Goal: Task Accomplishment & Management: Complete application form

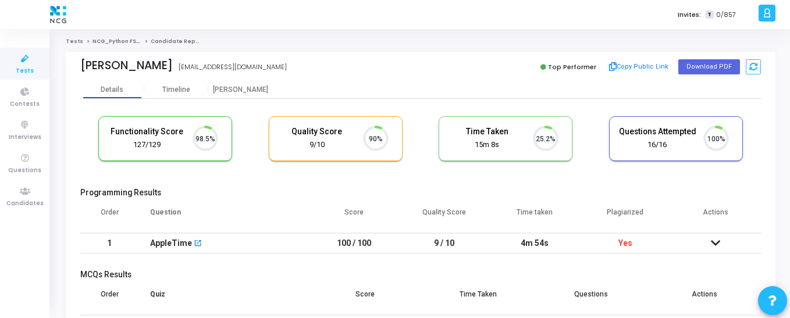
scroll to position [24, 30]
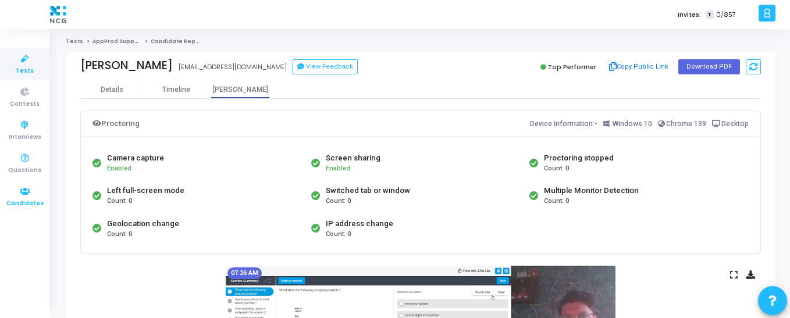
click at [26, 187] on icon at bounding box center [25, 191] width 24 height 15
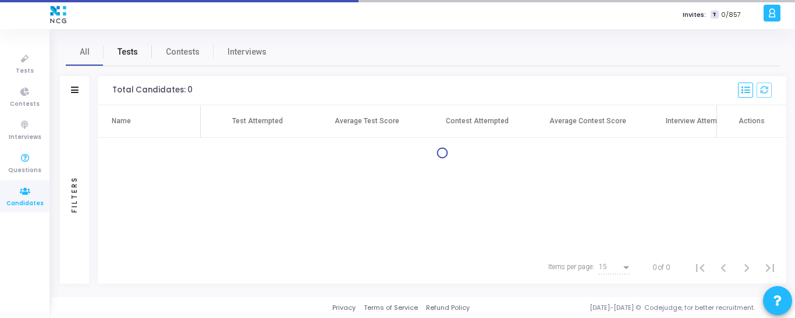
click at [121, 55] on span "Tests" at bounding box center [128, 52] width 20 height 12
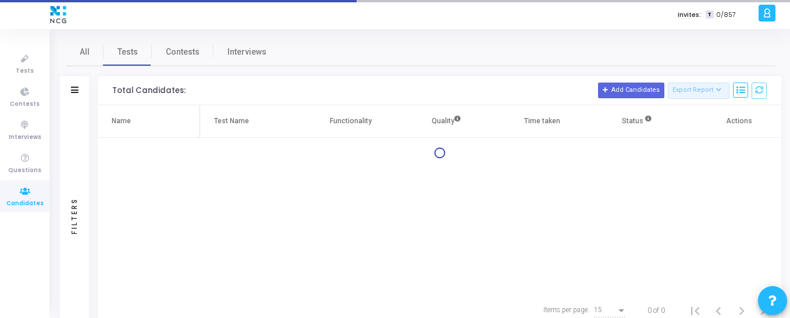
click at [75, 94] on div at bounding box center [75, 91] width 8 height 10
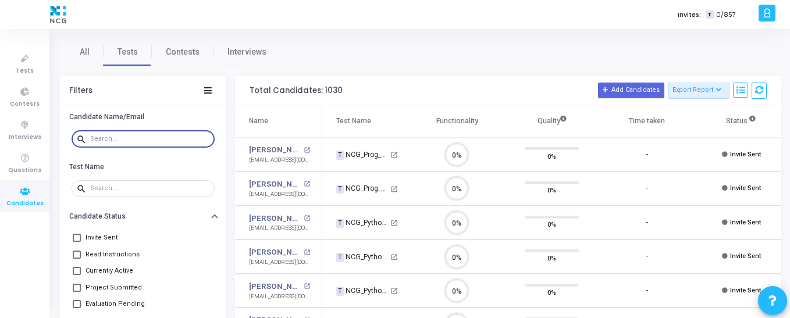
click at [127, 136] on input "text" at bounding box center [150, 139] width 120 height 7
paste input "[PERSON_NAME]"
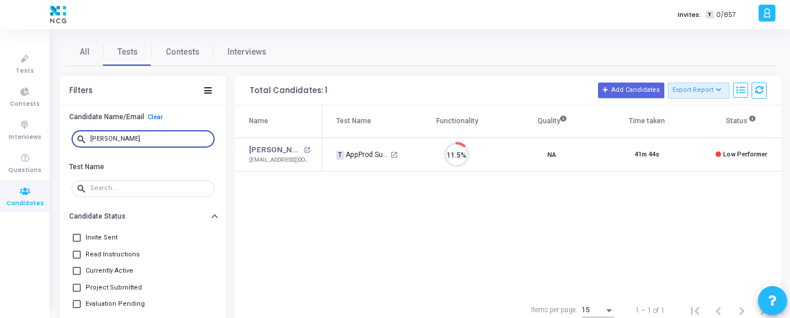
drag, startPoint x: 148, startPoint y: 137, endPoint x: 68, endPoint y: 137, distance: 79.7
click at [68, 137] on div "search [PERSON_NAME]" at bounding box center [143, 139] width 166 height 26
paste input "[EMAIL_ADDRESS][DOMAIN_NAME]"
drag, startPoint x: 132, startPoint y: 141, endPoint x: 84, endPoint y: 140, distance: 47.2
click at [84, 140] on div "search [EMAIL_ADDRESS][DOMAIN_NAME]" at bounding box center [143, 138] width 143 height 19
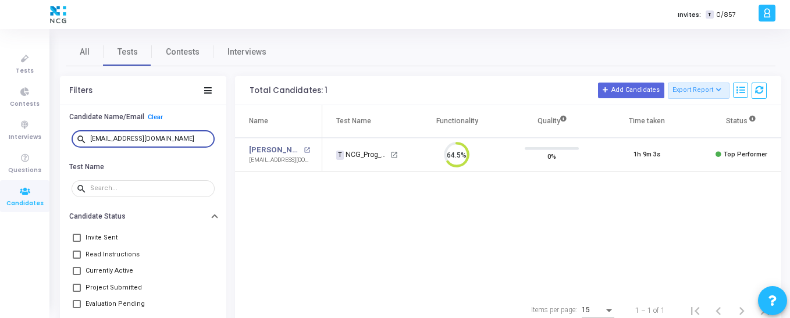
paste input "[PERSON_NAME]"
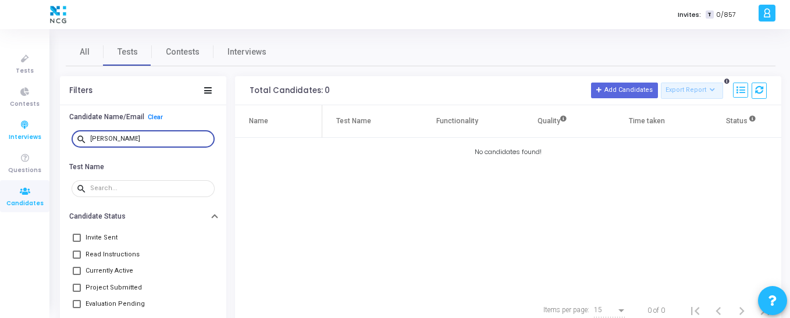
drag, startPoint x: 126, startPoint y: 142, endPoint x: 30, endPoint y: 142, distance: 96.6
click at [30, 142] on div "Tests Contests Interviews Questions Candidates Invites: T 0/857 S [PERSON_NAME]…" at bounding box center [395, 159] width 790 height 318
paste input "[EMAIL_ADDRESS][DOMAIN_NAME]"
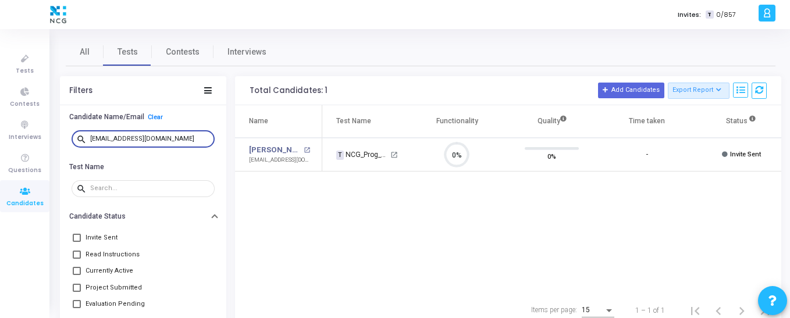
scroll to position [24, 30]
type input "[EMAIL_ADDRESS][DOMAIN_NAME]"
drag, startPoint x: 495, startPoint y: 289, endPoint x: 624, endPoint y: 289, distance: 129.2
click at [624, 289] on div "Name Test Name Functionality Quality Time taken Status Actions [PERSON_NAME] Mo…" at bounding box center [508, 199] width 546 height 189
click at [596, 258] on div "Name Test Name Functionality Quality Time taken Status Actions [PERSON_NAME] Mo…" at bounding box center [508, 199] width 546 height 189
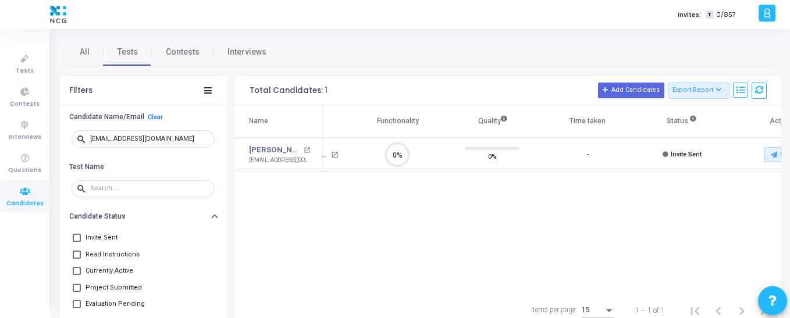
scroll to position [0, 102]
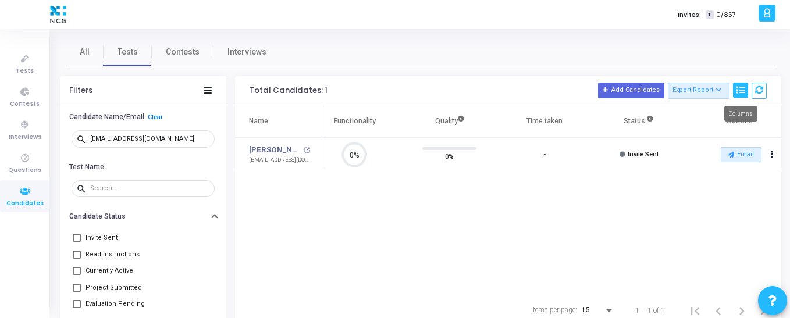
click at [742, 91] on icon at bounding box center [741, 90] width 8 height 8
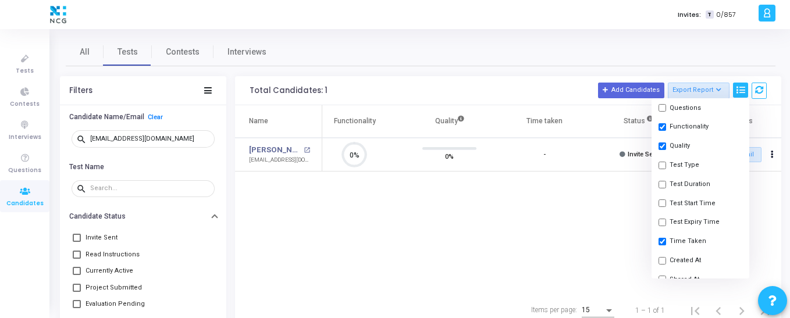
scroll to position [116, 0]
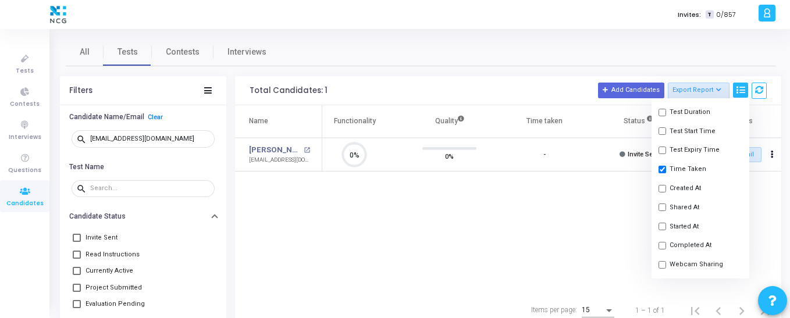
click at [668, 207] on button "Shared At" at bounding box center [701, 207] width 98 height 19
checkbox input "true"
click at [615, 212] on div "Name Test Name Functionality Quality Time taken Shared At Status Actions [PERSO…" at bounding box center [508, 199] width 546 height 189
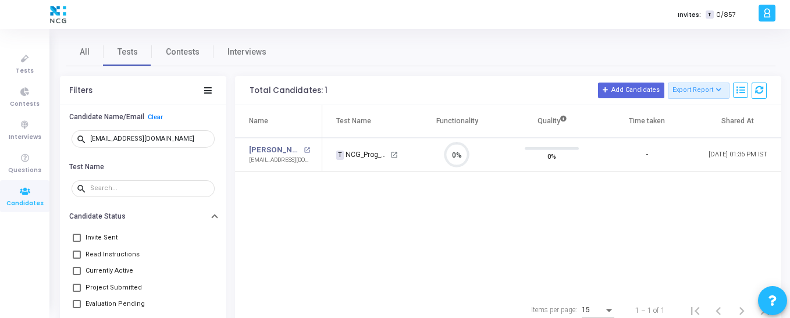
scroll to position [0, 190]
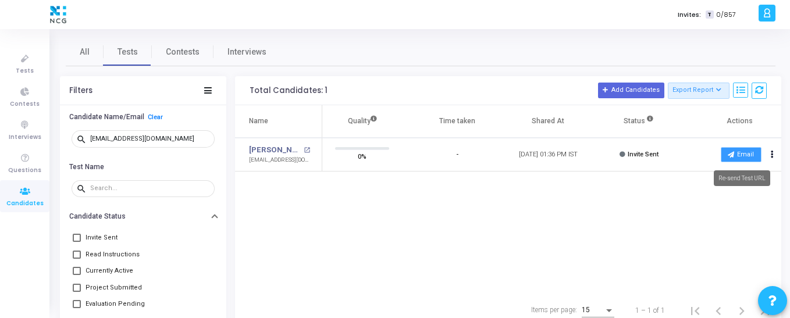
click at [740, 157] on button "Email" at bounding box center [741, 154] width 41 height 15
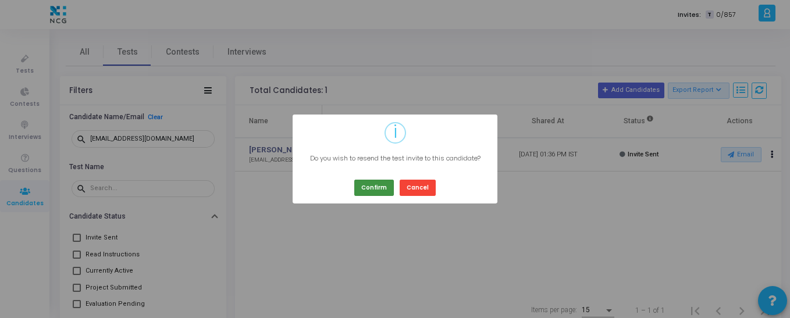
click at [374, 192] on button "Confirm" at bounding box center [374, 188] width 40 height 16
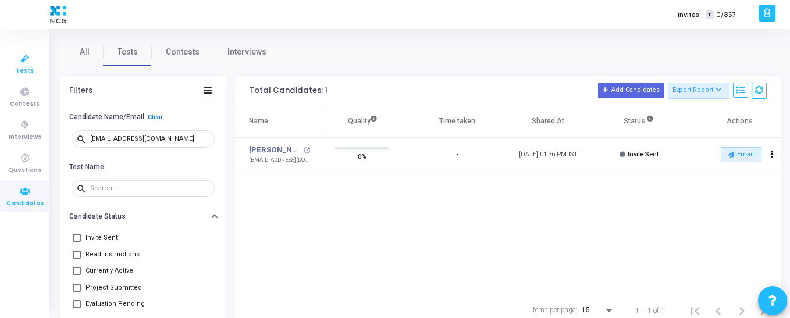
click at [19, 59] on icon at bounding box center [25, 59] width 24 height 15
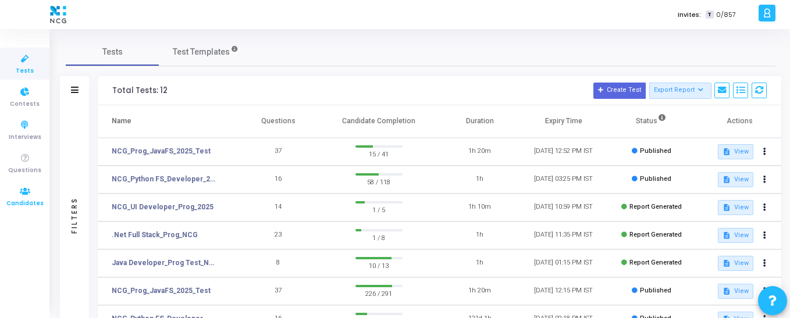
click at [29, 196] on icon at bounding box center [25, 191] width 24 height 15
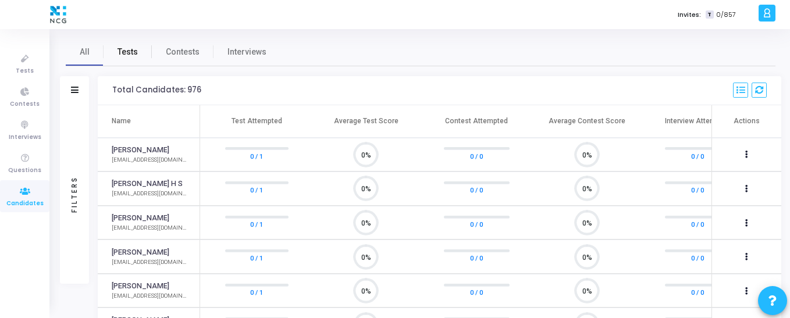
scroll to position [24, 30]
click at [127, 49] on span "Tests" at bounding box center [128, 52] width 20 height 12
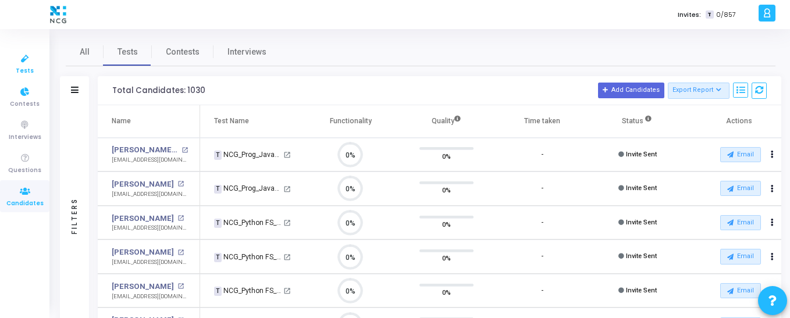
click at [36, 63] on icon at bounding box center [25, 59] width 24 height 15
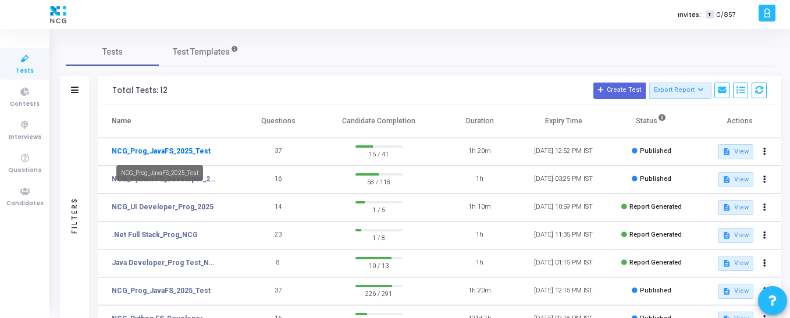
click at [191, 153] on link "NCG_Prog_JavaFS_2025_Test" at bounding box center [161, 151] width 99 height 10
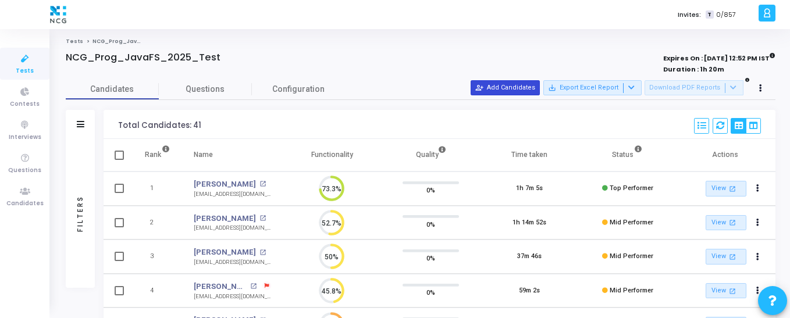
click at [522, 87] on button "person_add_alt Add Candidates" at bounding box center [505, 87] width 69 height 15
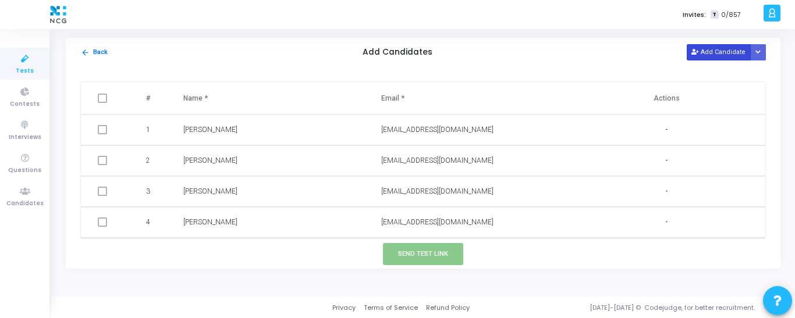
click at [720, 52] on button "Add Candidate" at bounding box center [719, 52] width 64 height 16
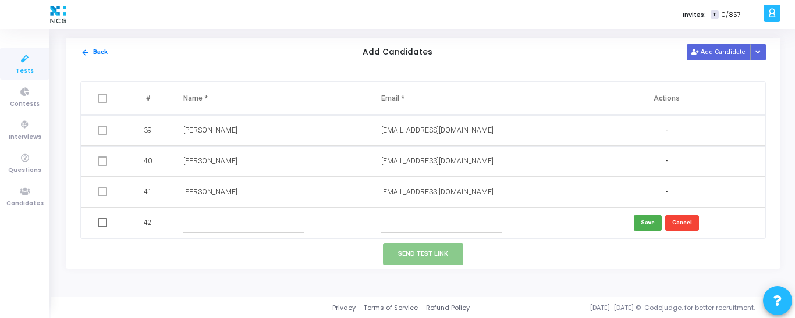
click at [225, 228] on input "text" at bounding box center [243, 223] width 120 height 19
paste input "[PERSON_NAME]"
type input "[PERSON_NAME]"
click at [403, 220] on input "text" at bounding box center [441, 223] width 120 height 19
paste input "[EMAIL_ADDRESS][DOMAIN_NAME]"
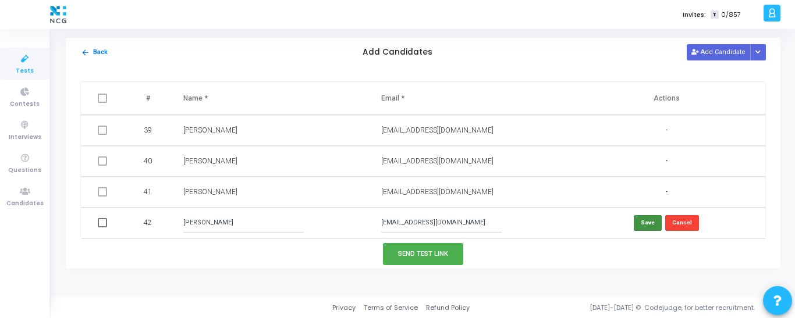
type input "[EMAIL_ADDRESS][DOMAIN_NAME]"
click at [644, 225] on button "Save" at bounding box center [648, 223] width 28 height 16
click at [101, 221] on span at bounding box center [102, 222] width 9 height 9
click at [102, 228] on input "checkbox" at bounding box center [102, 228] width 1 height 1
checkbox input "true"
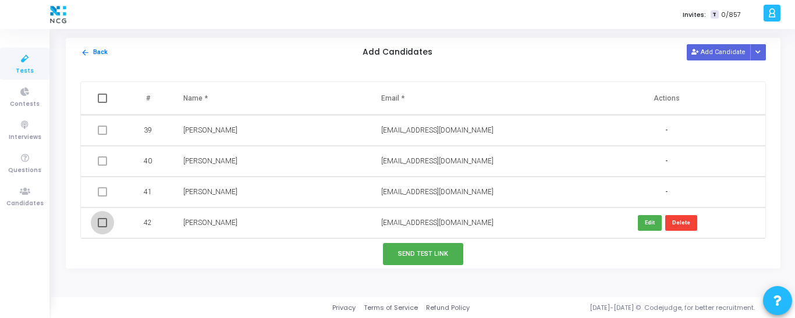
checkbox input "true"
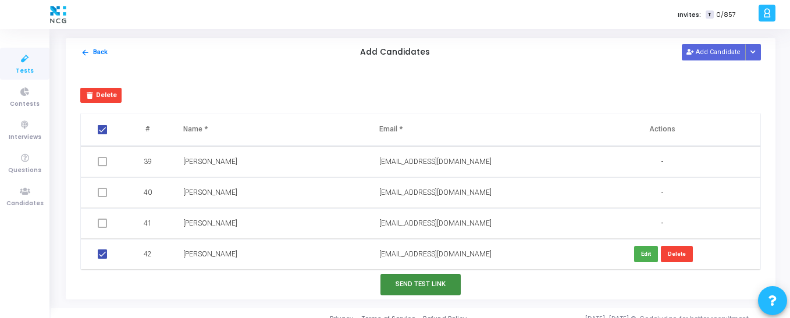
click at [439, 285] on button "Send Test Link" at bounding box center [421, 285] width 80 height 22
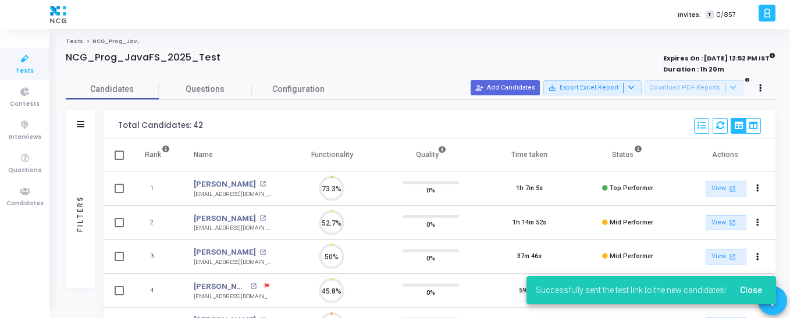
scroll to position [5, 5]
